Goal: Transaction & Acquisition: Purchase product/service

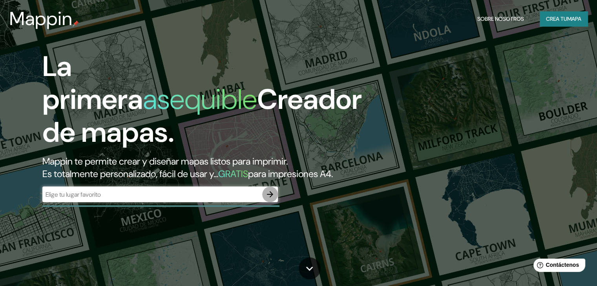
click at [267, 199] on icon "button" at bounding box center [269, 194] width 9 height 9
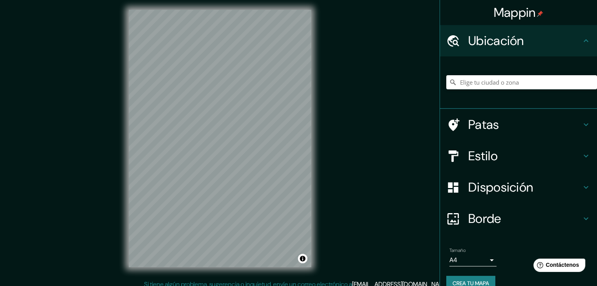
scroll to position [9, 0]
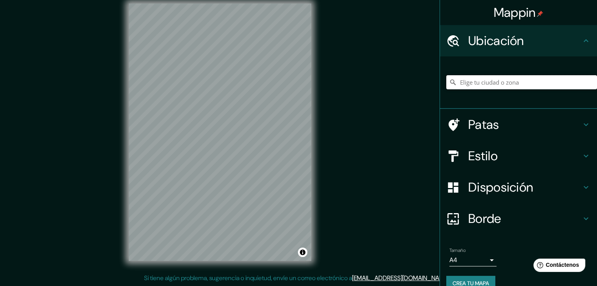
drag, startPoint x: 476, startPoint y: 77, endPoint x: 474, endPoint y: 81, distance: 4.1
click at [475, 79] on input "Elige tu ciudad o zona" at bounding box center [521, 82] width 151 height 14
click at [474, 82] on input "Elige tu ciudad o zona" at bounding box center [521, 82] width 151 height 14
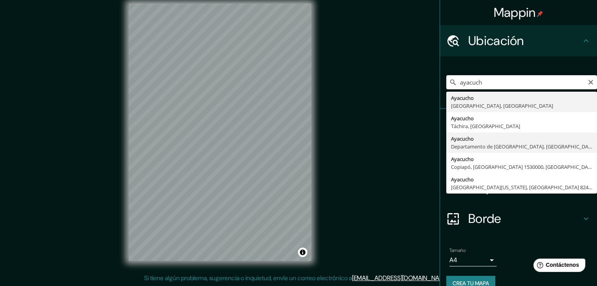
type input "Ayacucho, Departamento de Ayacucho, Perú"
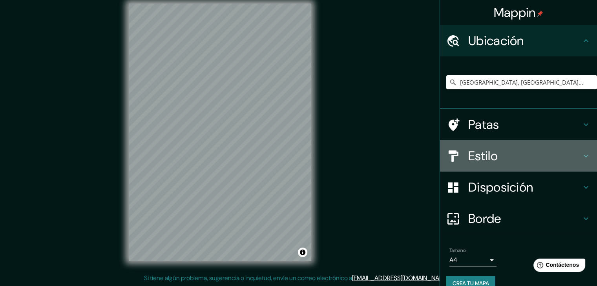
click at [496, 158] on h4 "Estilo" at bounding box center [524, 156] width 113 height 16
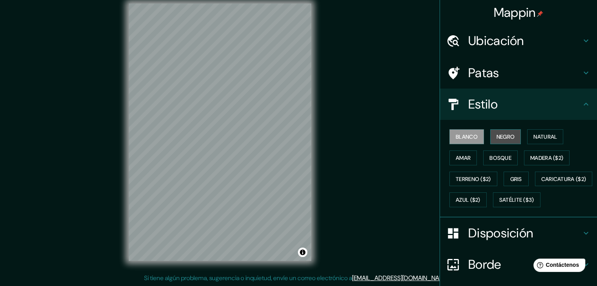
click at [496, 132] on font "Negro" at bounding box center [505, 137] width 18 height 10
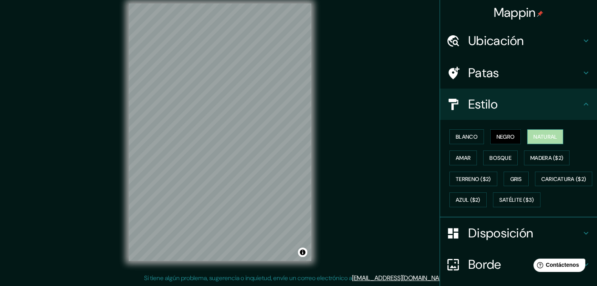
click at [542, 139] on font "Natural" at bounding box center [545, 136] width 24 height 7
click at [449, 164] on button "Amar" at bounding box center [462, 158] width 27 height 15
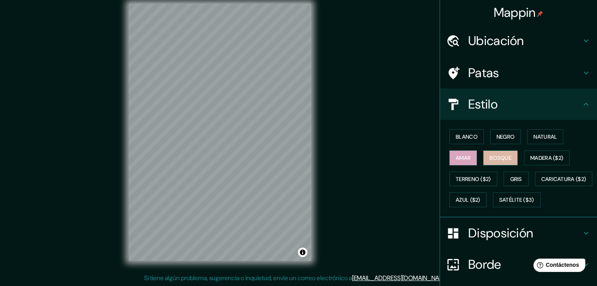
click at [496, 161] on font "Bosque" at bounding box center [500, 158] width 22 height 7
click at [531, 155] on font "Madera ($2)" at bounding box center [546, 158] width 33 height 7
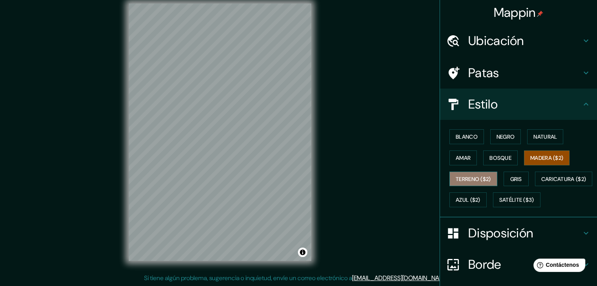
click at [477, 181] on font "Terreno ($2)" at bounding box center [473, 179] width 35 height 7
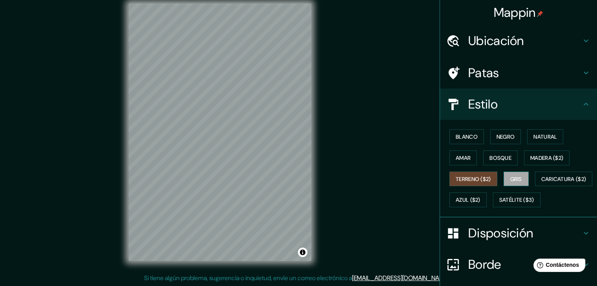
click at [511, 180] on font "Gris" at bounding box center [516, 179] width 12 height 7
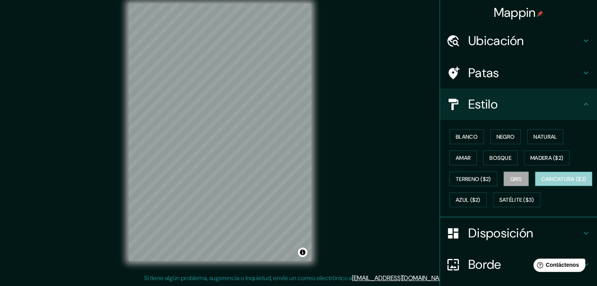
click at [541, 184] on font "Caricatura ($2)" at bounding box center [563, 179] width 45 height 10
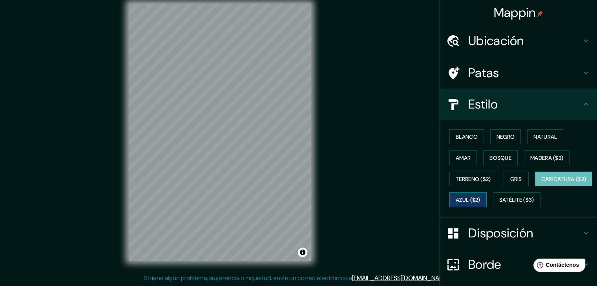
click at [480, 199] on font "Azul ($2)" at bounding box center [468, 200] width 25 height 7
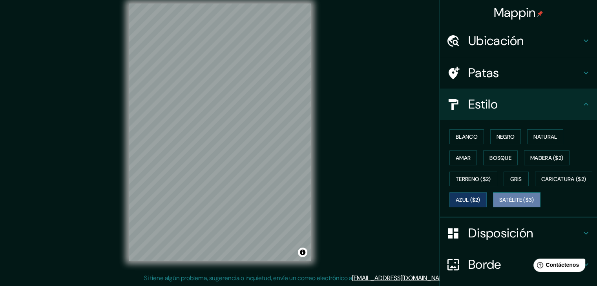
click at [499, 204] on font "Satélite ($3)" at bounding box center [516, 200] width 35 height 7
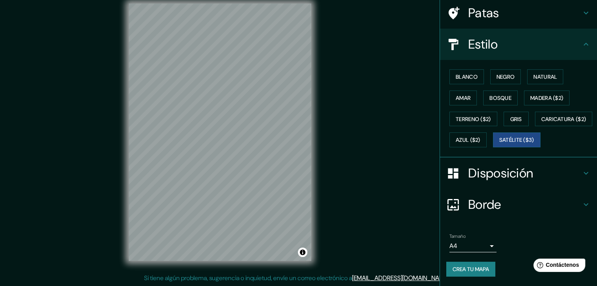
scroll to position [79, 0]
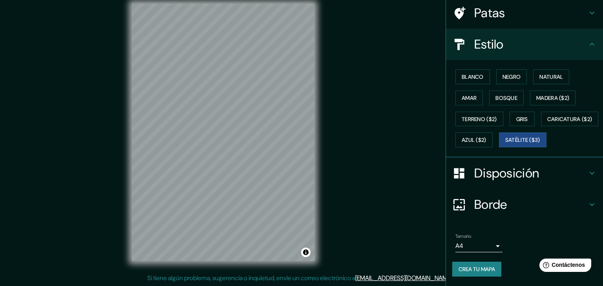
click at [474, 249] on body "Mappin Ubicación Ayacucho, Departamento de Ayacucho, Perú Patas Estilo Blanco N…" at bounding box center [301, 134] width 603 height 286
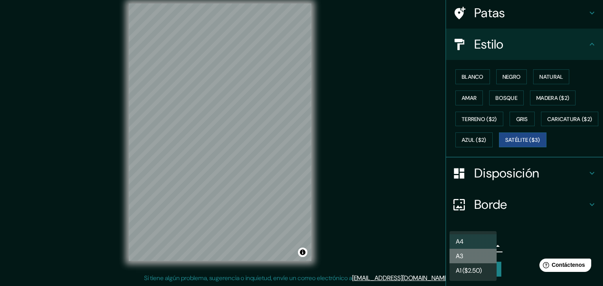
click at [472, 254] on li "A3" at bounding box center [472, 256] width 47 height 15
type input "a4"
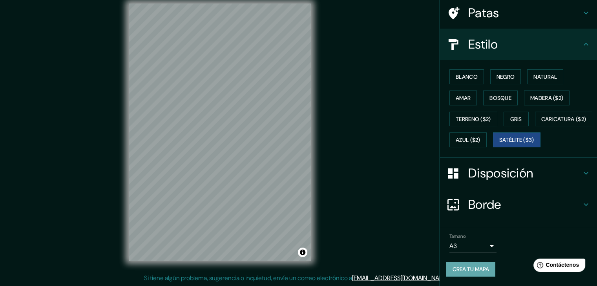
click at [461, 274] on font "Crea tu mapa" at bounding box center [470, 269] width 36 height 10
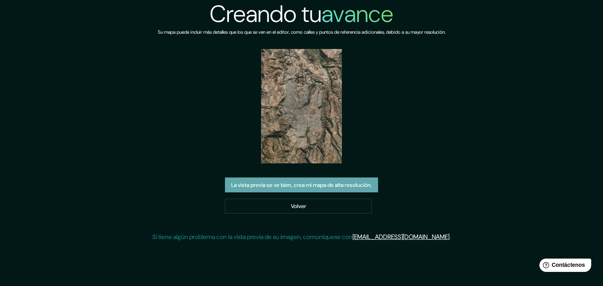
click at [297, 187] on font "La vista previa se ve bien, crea mi mapa de alta resolución." at bounding box center [301, 185] width 140 height 7
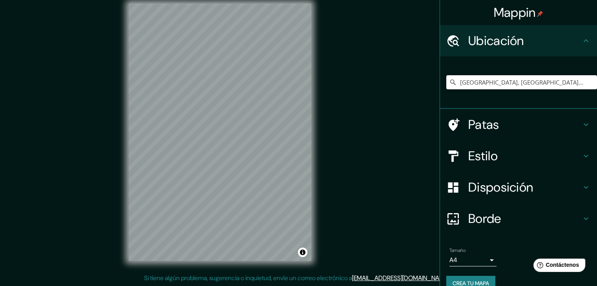
click at [582, 82] on input "[GEOGRAPHIC_DATA], [GEOGRAPHIC_DATA], [GEOGRAPHIC_DATA]" at bounding box center [521, 82] width 151 height 14
click at [536, 82] on input "Ayacucho, Departamento de Ayacucho, Perú" at bounding box center [521, 82] width 151 height 14
click at [586, 89] on input "Ayacucho, Departamento de Ayacucho, Perú" at bounding box center [521, 82] width 151 height 14
click at [559, 76] on input "Ayacucho, Departamento de Ayacucho, Perú" at bounding box center [521, 82] width 151 height 14
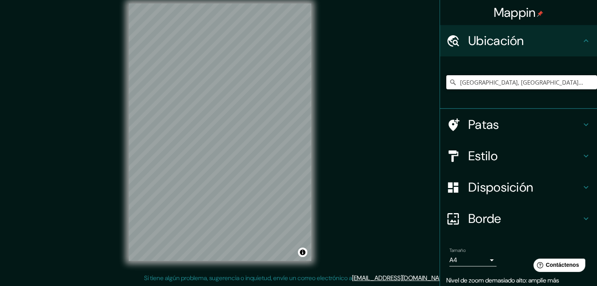
click at [560, 76] on input "Ayacucho, Departamento de Ayacucho, Perú" at bounding box center [521, 82] width 151 height 14
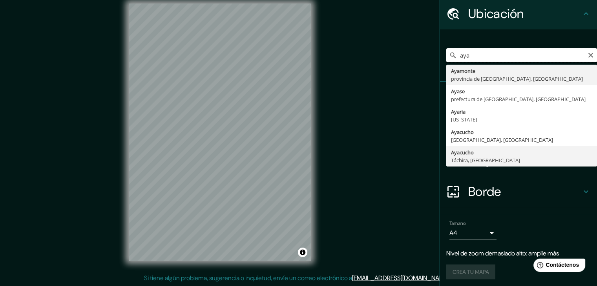
scroll to position [29, 0]
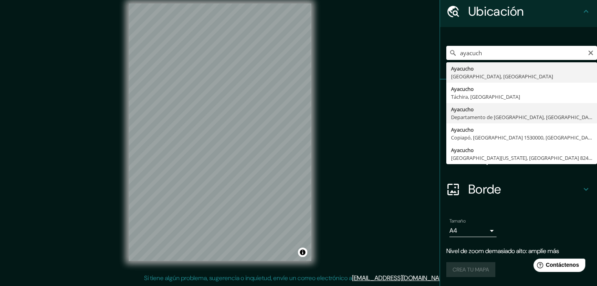
type input "Ayacucho, Departamento de Ayacucho, Perú"
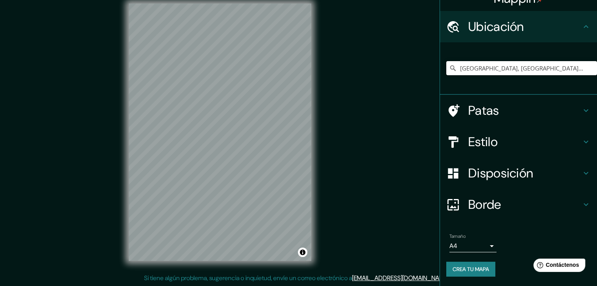
scroll to position [14, 0]
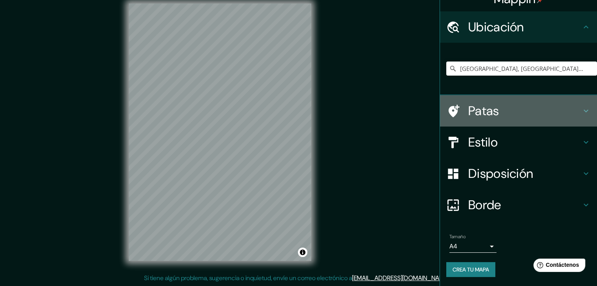
click at [509, 117] on h4 "Patas" at bounding box center [524, 111] width 113 height 16
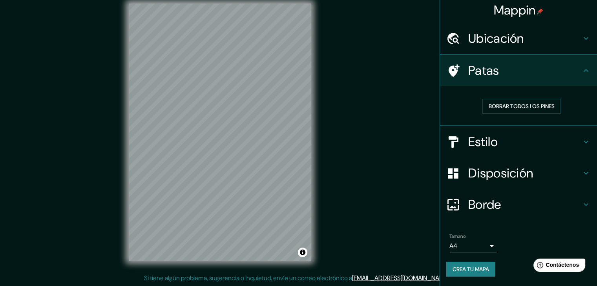
scroll to position [2, 0]
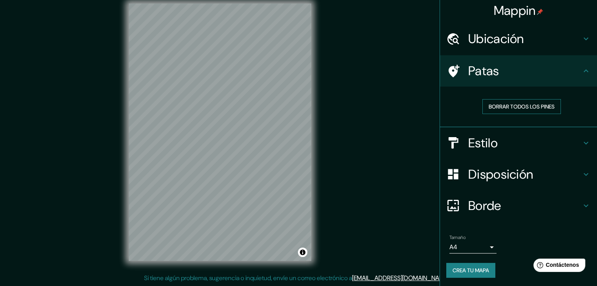
click at [531, 107] on font "Borrar todos los pines" at bounding box center [522, 106] width 66 height 7
click at [574, 70] on h4 "Patas" at bounding box center [524, 71] width 113 height 16
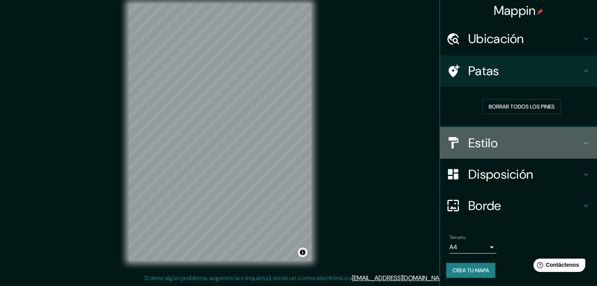
click at [504, 134] on div "Estilo" at bounding box center [518, 143] width 157 height 31
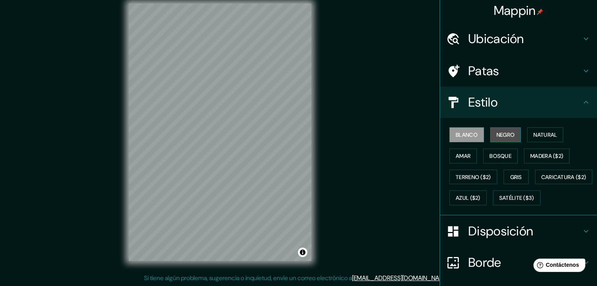
click at [501, 133] on font "Negro" at bounding box center [505, 134] width 18 height 7
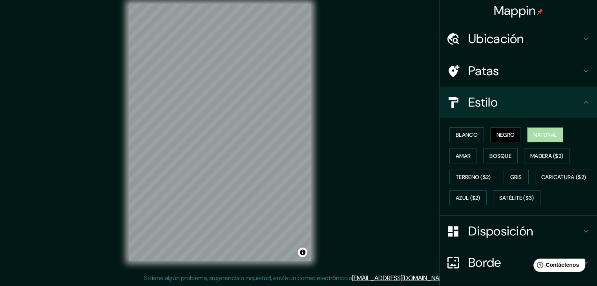
click at [544, 140] on button "Natural" at bounding box center [545, 135] width 36 height 15
click at [464, 157] on font "Amar" at bounding box center [463, 156] width 15 height 7
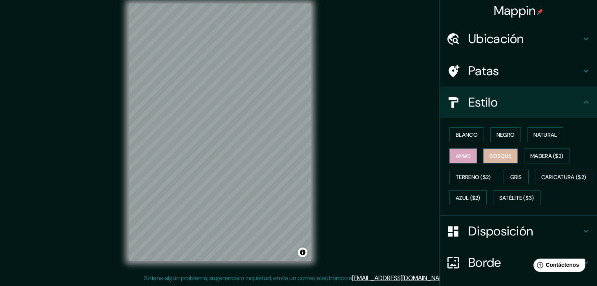
click at [489, 157] on font "Bosque" at bounding box center [500, 156] width 22 height 7
click at [467, 176] on font "Terreno ($2)" at bounding box center [473, 177] width 35 height 7
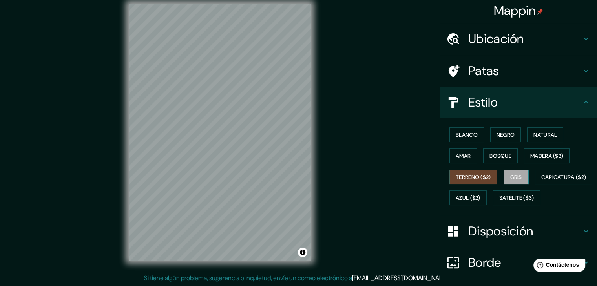
click at [510, 176] on font "Gris" at bounding box center [516, 177] width 12 height 7
click at [499, 202] on font "Satélite ($3)" at bounding box center [516, 198] width 35 height 7
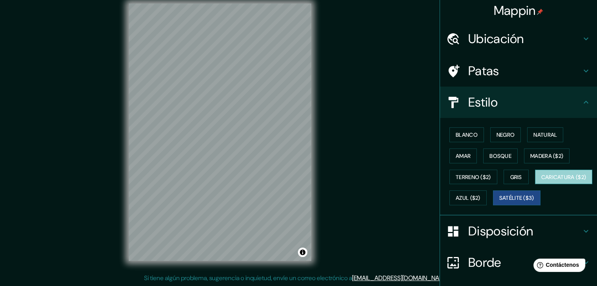
click at [541, 181] on font "Caricatura ($2)" at bounding box center [563, 177] width 45 height 7
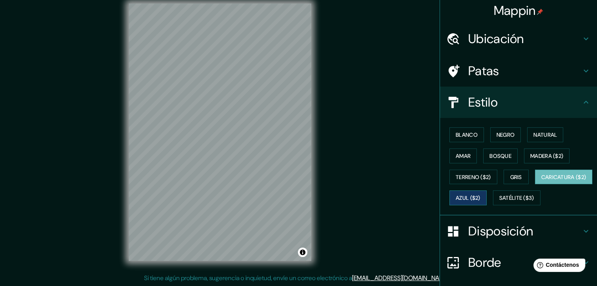
click at [487, 197] on button "Azul ($2)" at bounding box center [467, 198] width 37 height 15
click at [510, 175] on font "Gris" at bounding box center [516, 177] width 12 height 7
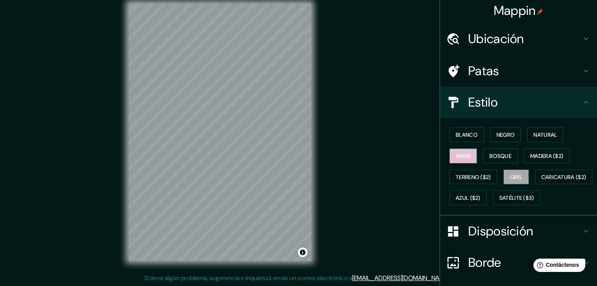
click at [449, 150] on button "Amar" at bounding box center [462, 156] width 27 height 15
click at [498, 155] on font "Bosque" at bounding box center [500, 156] width 22 height 7
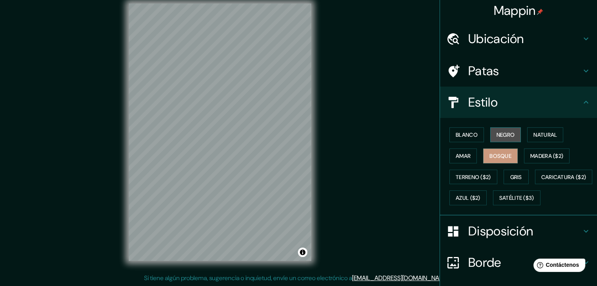
click at [498, 132] on font "Negro" at bounding box center [505, 134] width 18 height 7
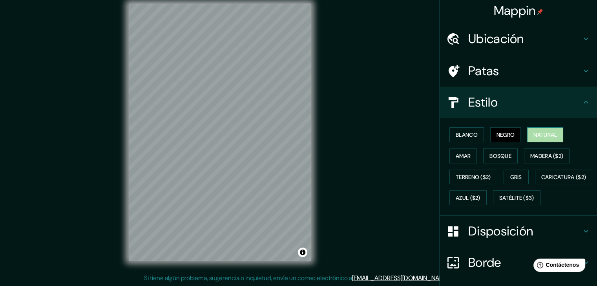
click at [535, 131] on font "Natural" at bounding box center [545, 134] width 24 height 7
click at [459, 132] on font "Blanco" at bounding box center [467, 134] width 22 height 7
click at [553, 137] on font "Natural" at bounding box center [545, 134] width 24 height 7
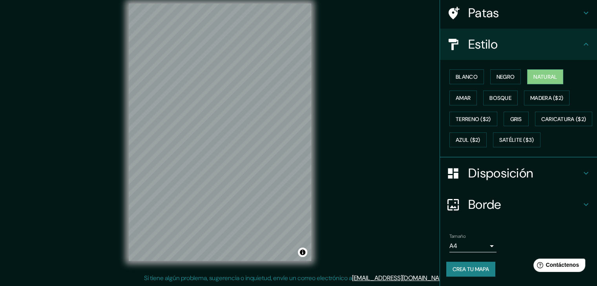
scroll to position [79, 0]
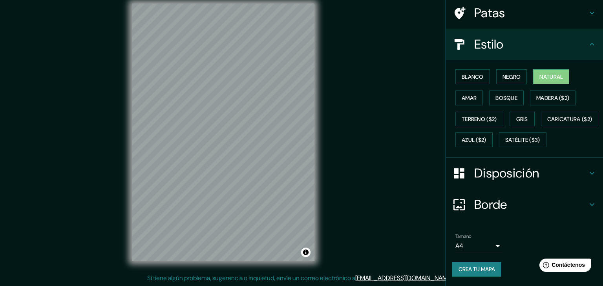
click at [467, 248] on body "Mappin Ubicación Ayacucho, Departamento de Ayacucho, Perú Patas Estilo Blanco N…" at bounding box center [301, 134] width 603 height 286
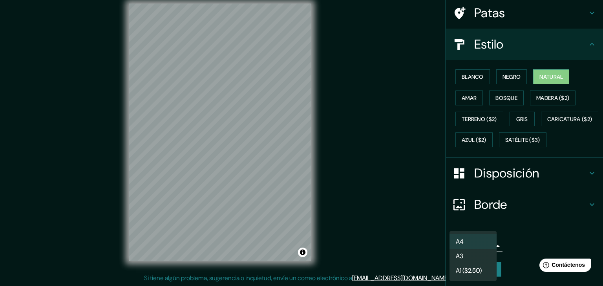
click at [462, 258] on font "A3" at bounding box center [459, 256] width 7 height 8
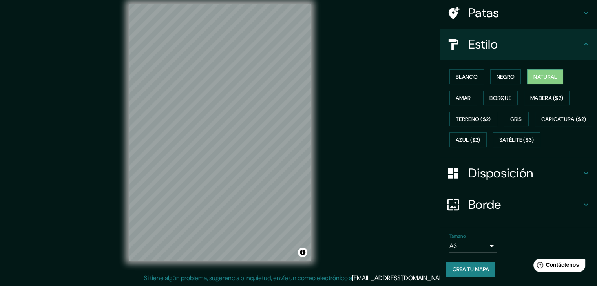
click at [454, 271] on font "Crea tu mapa" at bounding box center [470, 269] width 36 height 7
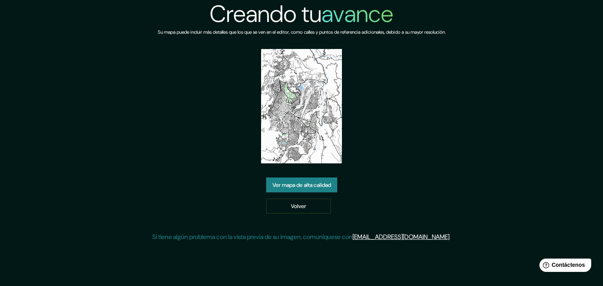
click at [287, 186] on font "Ver mapa de alta calidad" at bounding box center [301, 185] width 58 height 7
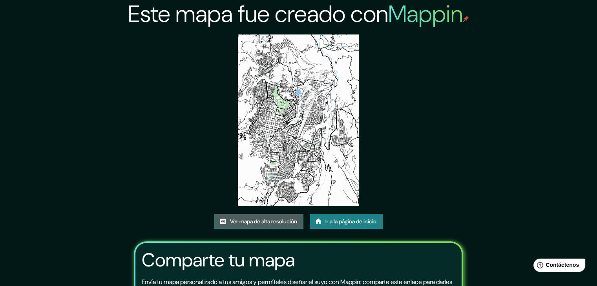
click at [278, 224] on font "Ver mapa de alta resolución" at bounding box center [263, 221] width 67 height 7
